Goal: Task Accomplishment & Management: Manage account settings

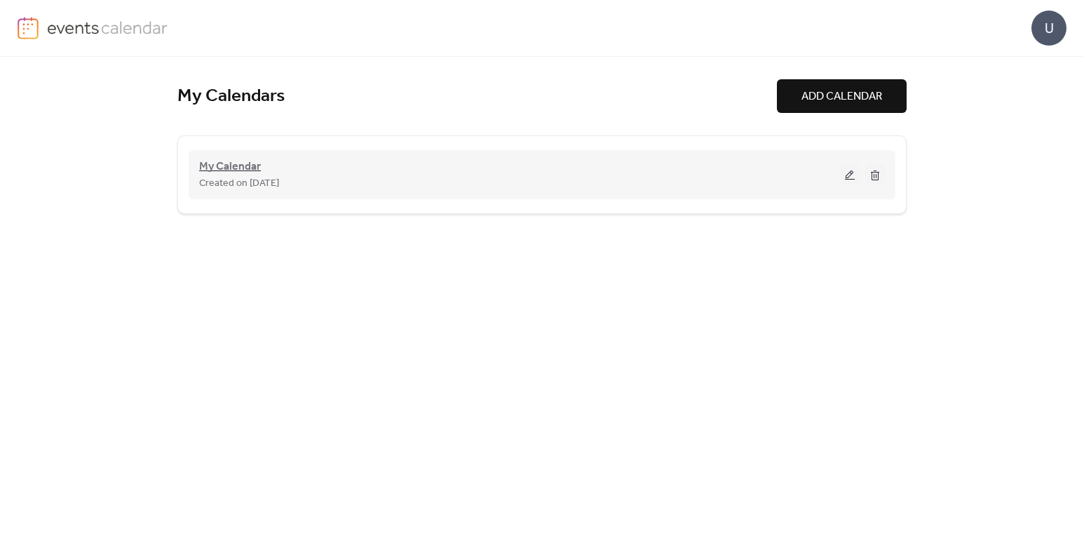
click at [211, 161] on span "My Calendar" at bounding box center [230, 166] width 62 height 17
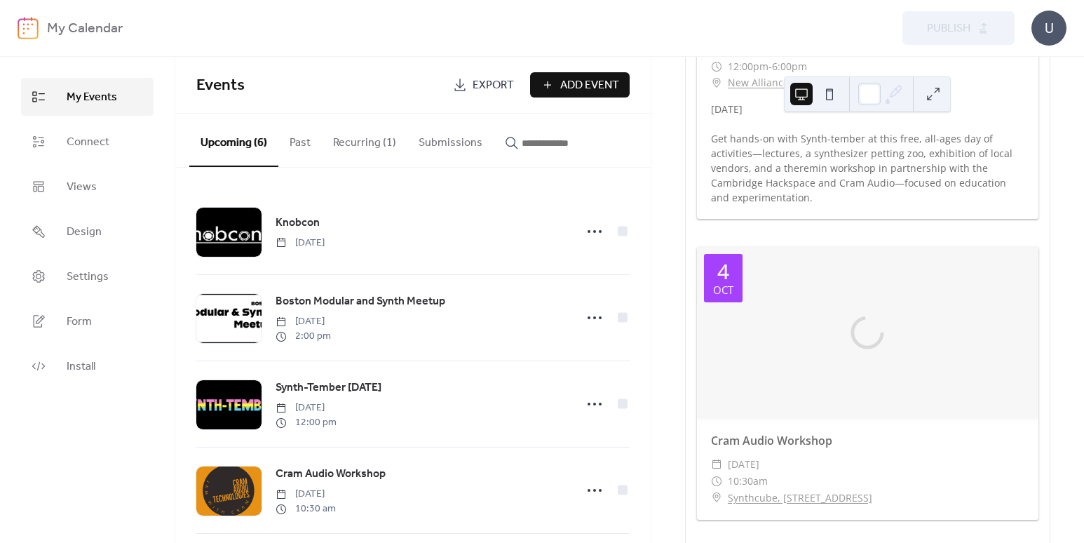
scroll to position [1543, 0]
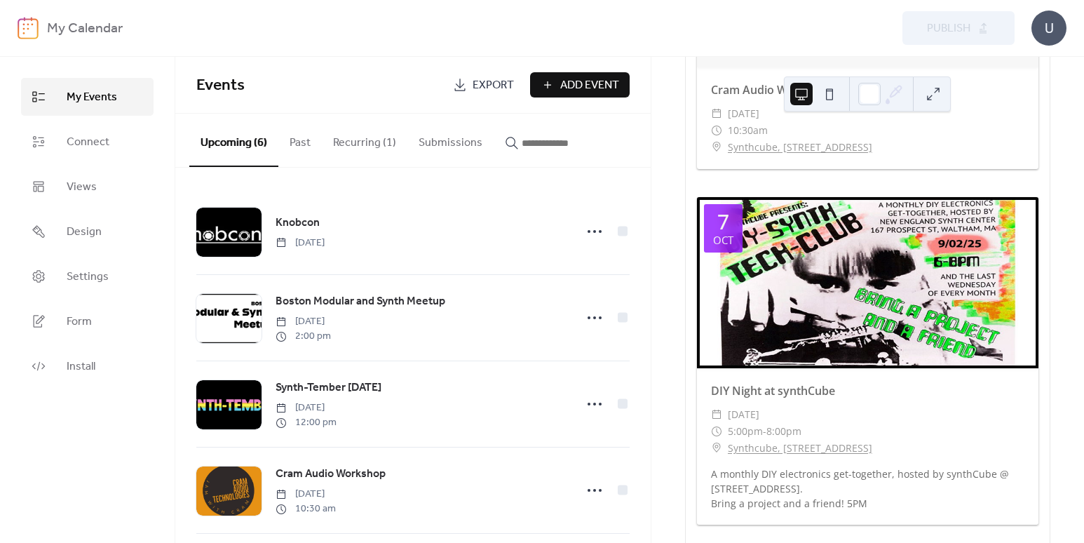
click at [865, 209] on div at bounding box center [867, 282] width 341 height 171
click at [724, 211] on div "7" at bounding box center [723, 221] width 12 height 21
click at [961, 406] on div "​ [DATE]" at bounding box center [867, 414] width 313 height 17
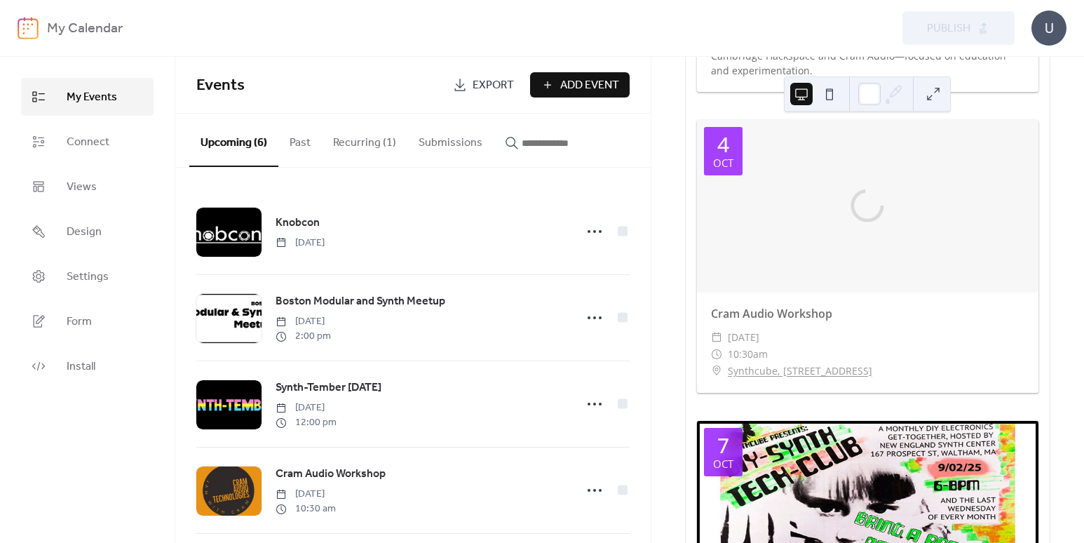
scroll to position [1402, 0]
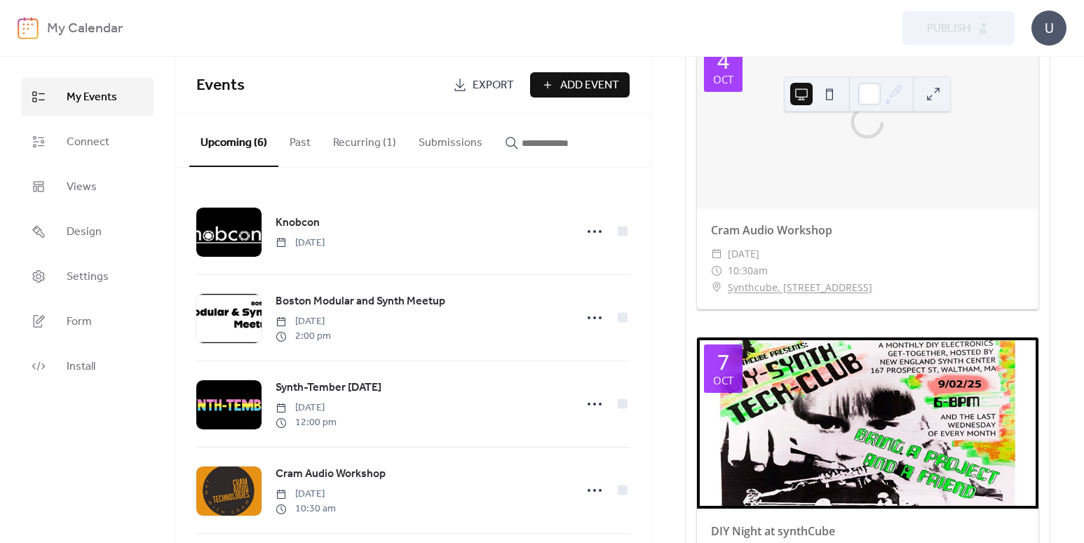
click at [349, 139] on button "Recurring (1)" at bounding box center [365, 140] width 86 height 52
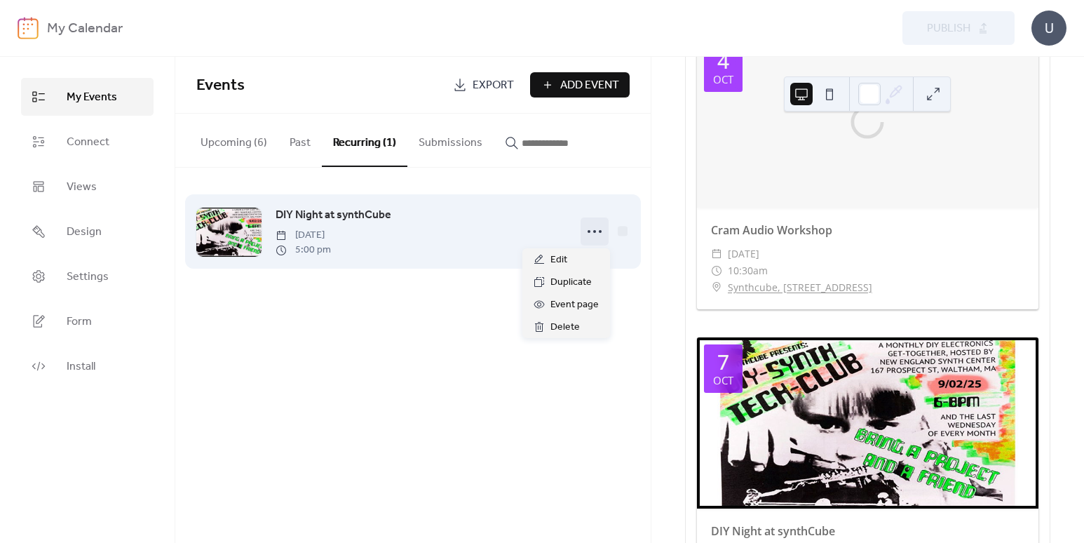
click at [595, 231] on circle at bounding box center [594, 231] width 3 height 3
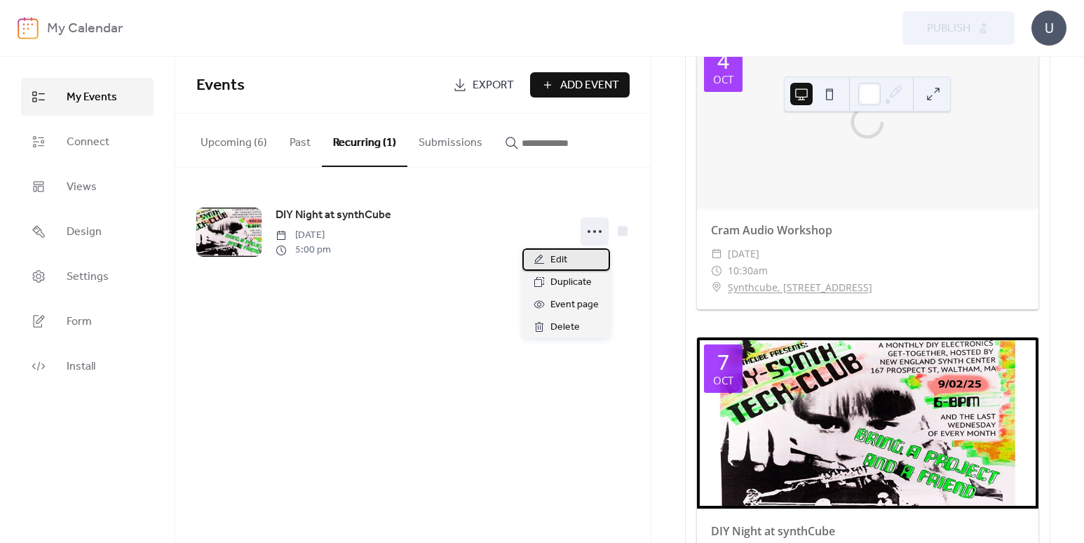
click at [578, 262] on div "Edit" at bounding box center [566, 259] width 88 height 22
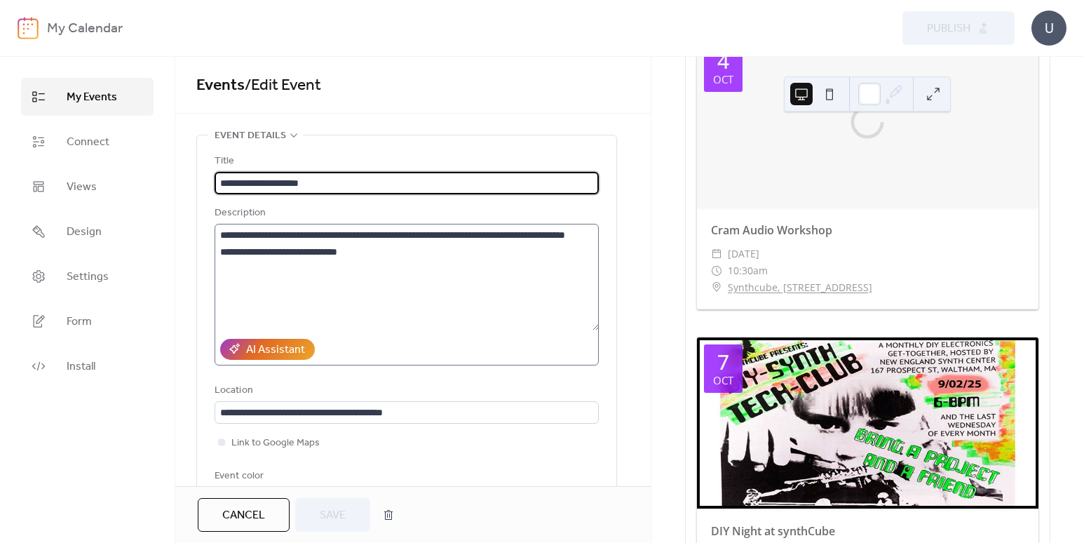
type input "**********"
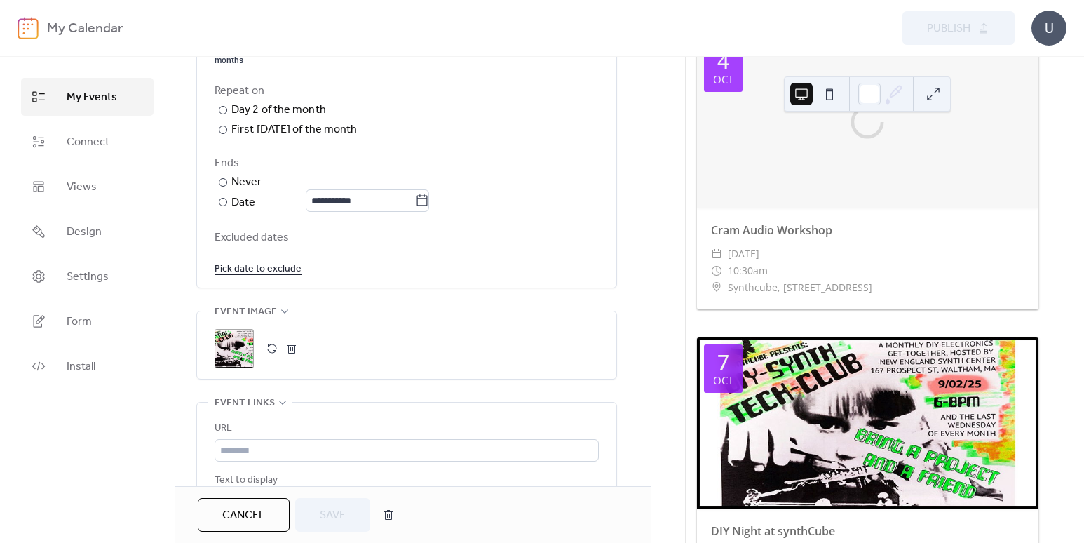
scroll to position [771, 0]
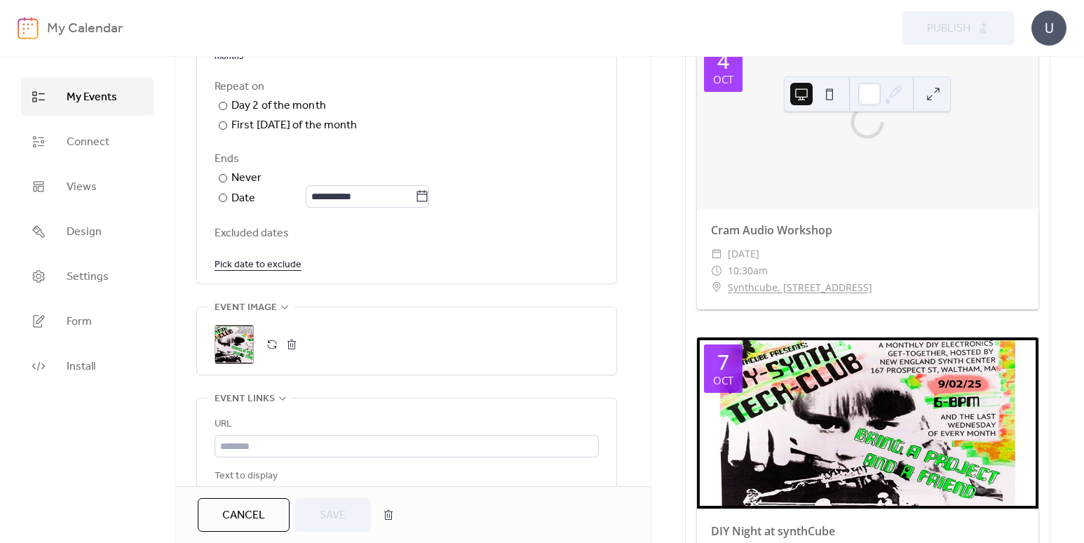
click at [288, 341] on button "button" at bounding box center [292, 344] width 20 height 20
click at [268, 341] on button "button" at bounding box center [272, 344] width 20 height 20
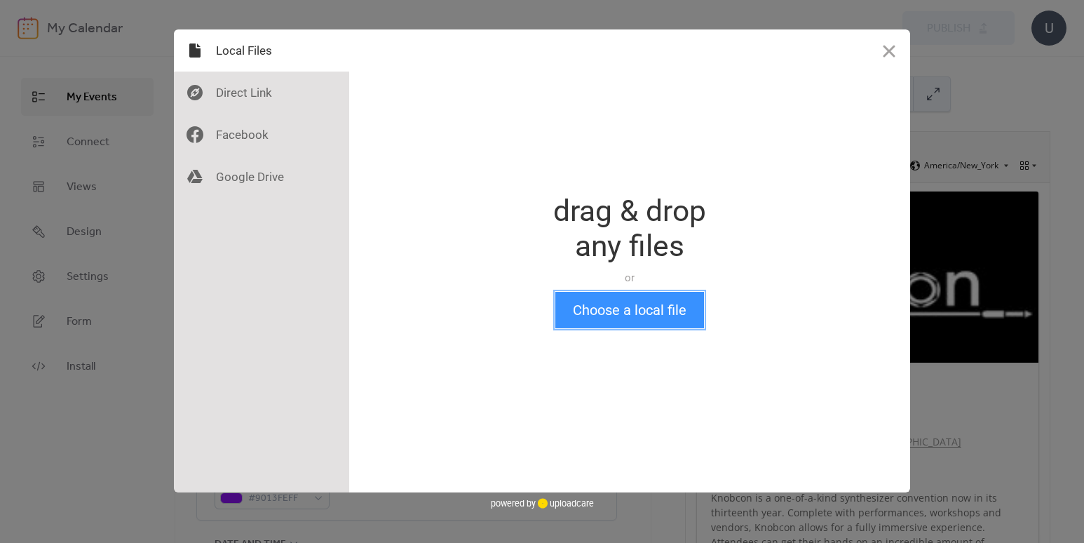
click at [679, 307] on button "Choose a local file" at bounding box center [629, 310] width 149 height 36
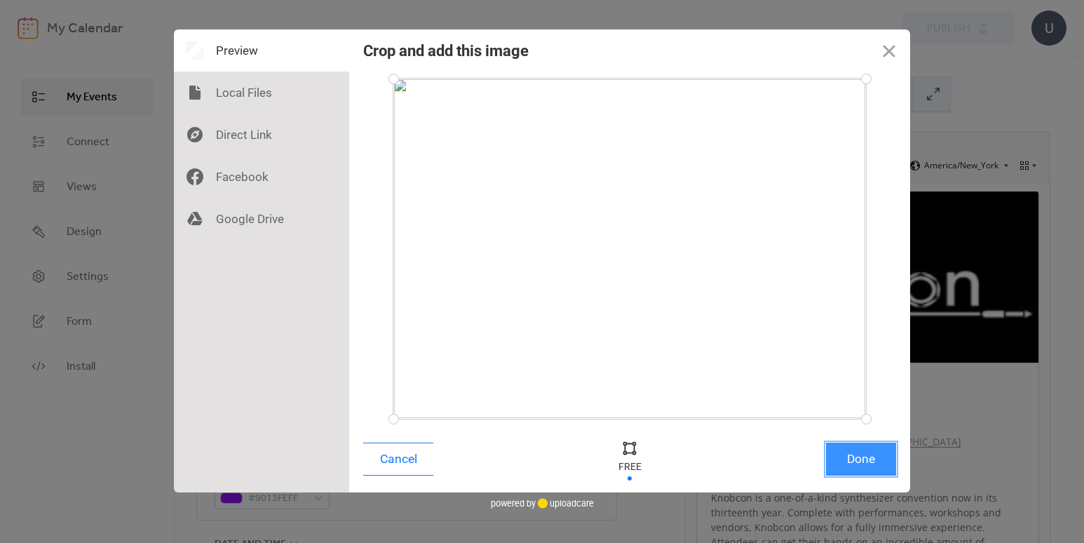
click at [848, 466] on button "Done" at bounding box center [861, 458] width 70 height 33
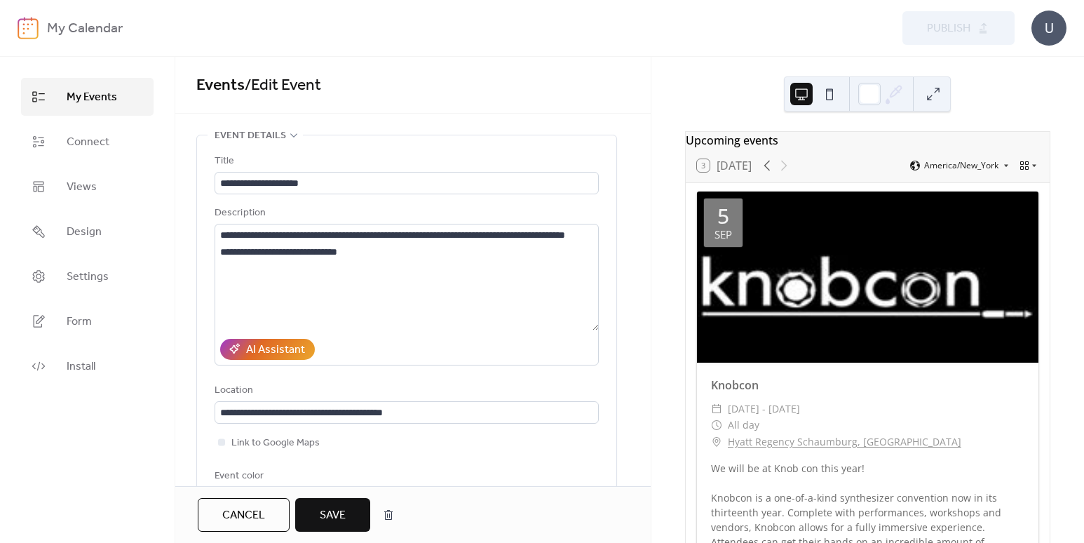
scroll to position [844, 0]
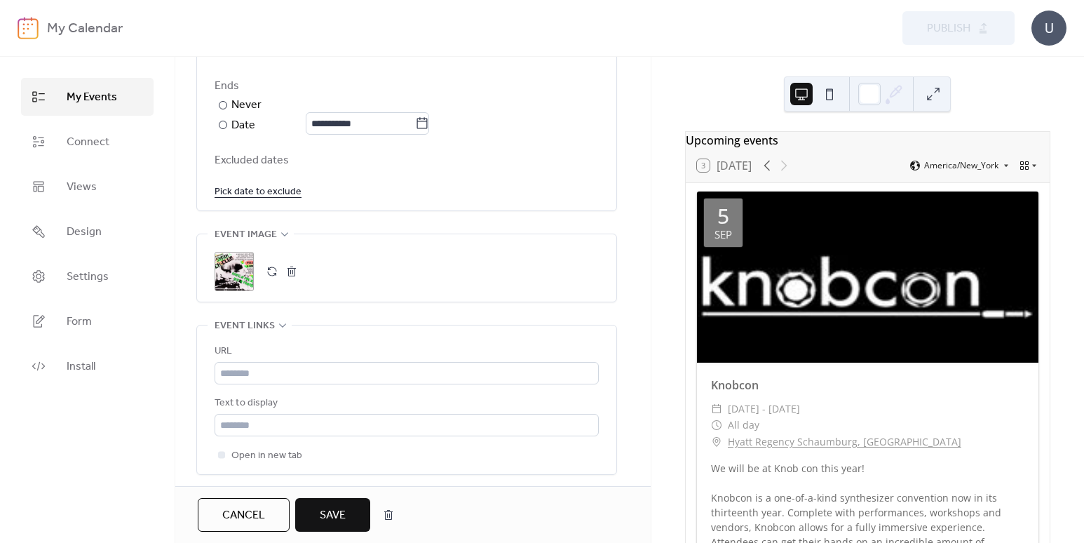
click at [337, 515] on span "Save" at bounding box center [333, 515] width 26 height 17
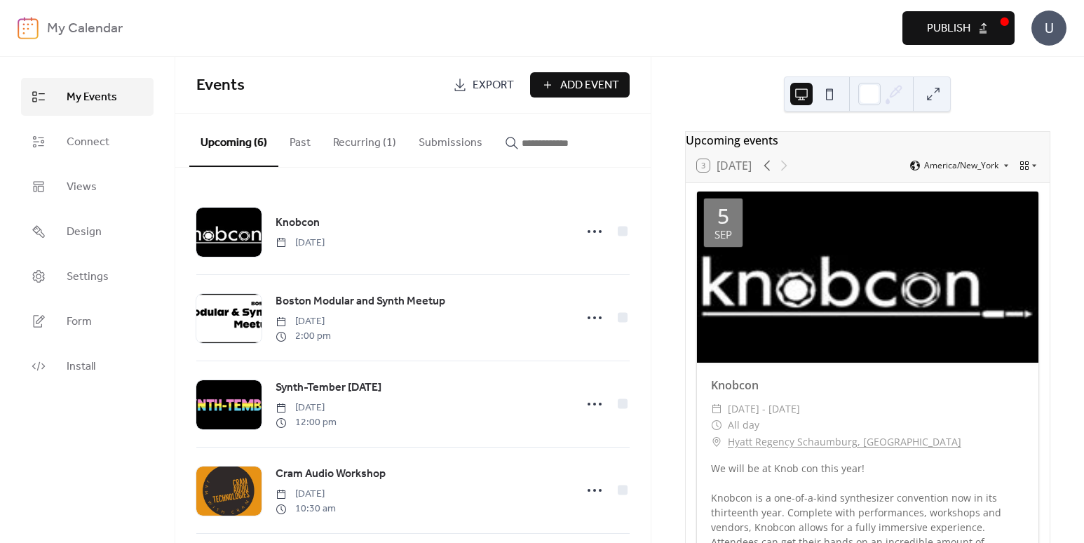
click at [929, 27] on span "Publish" at bounding box center [948, 28] width 43 height 17
